Goal: Information Seeking & Learning: Learn about a topic

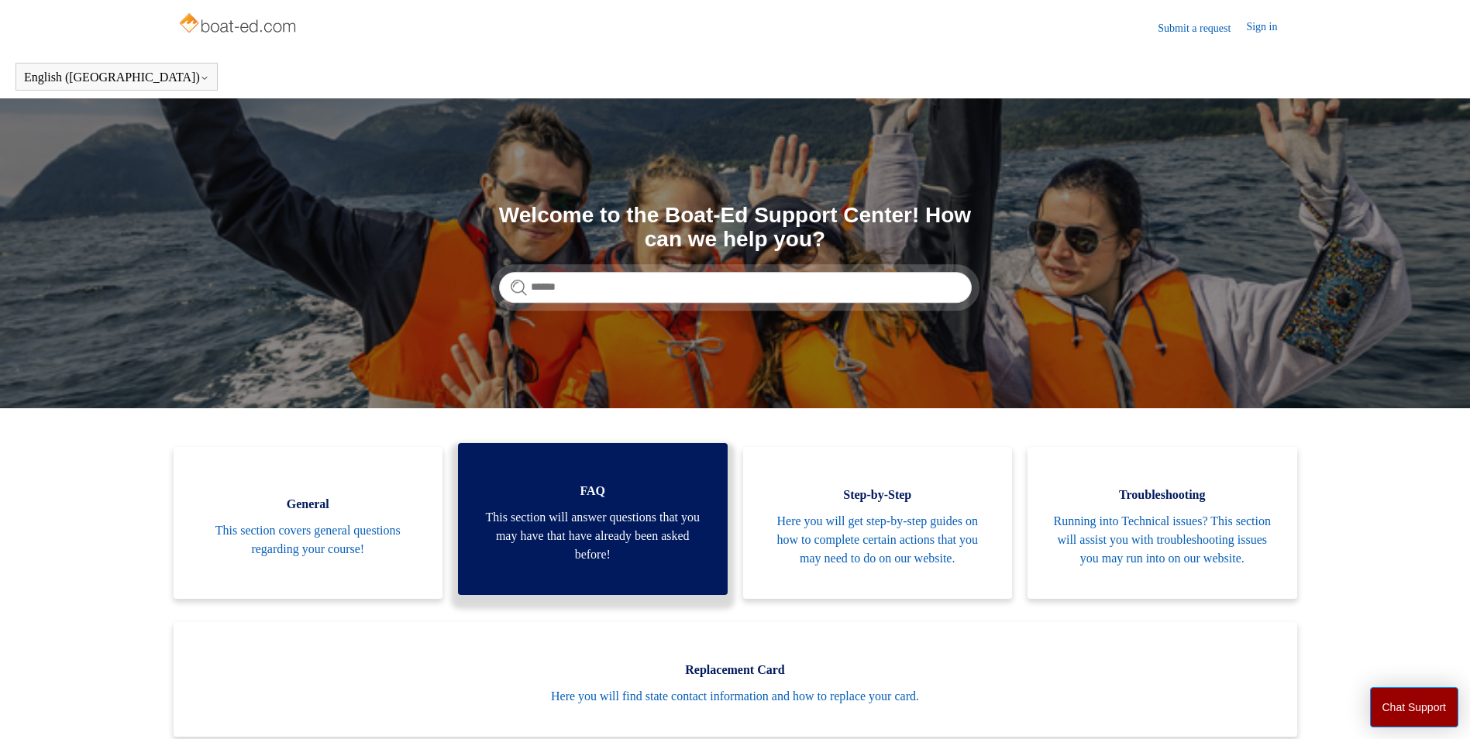
click at [587, 562] on span "This section will answer questions that you may have that have already been ask…" at bounding box center [592, 536] width 223 height 56
